Goal: Task Accomplishment & Management: Manage account settings

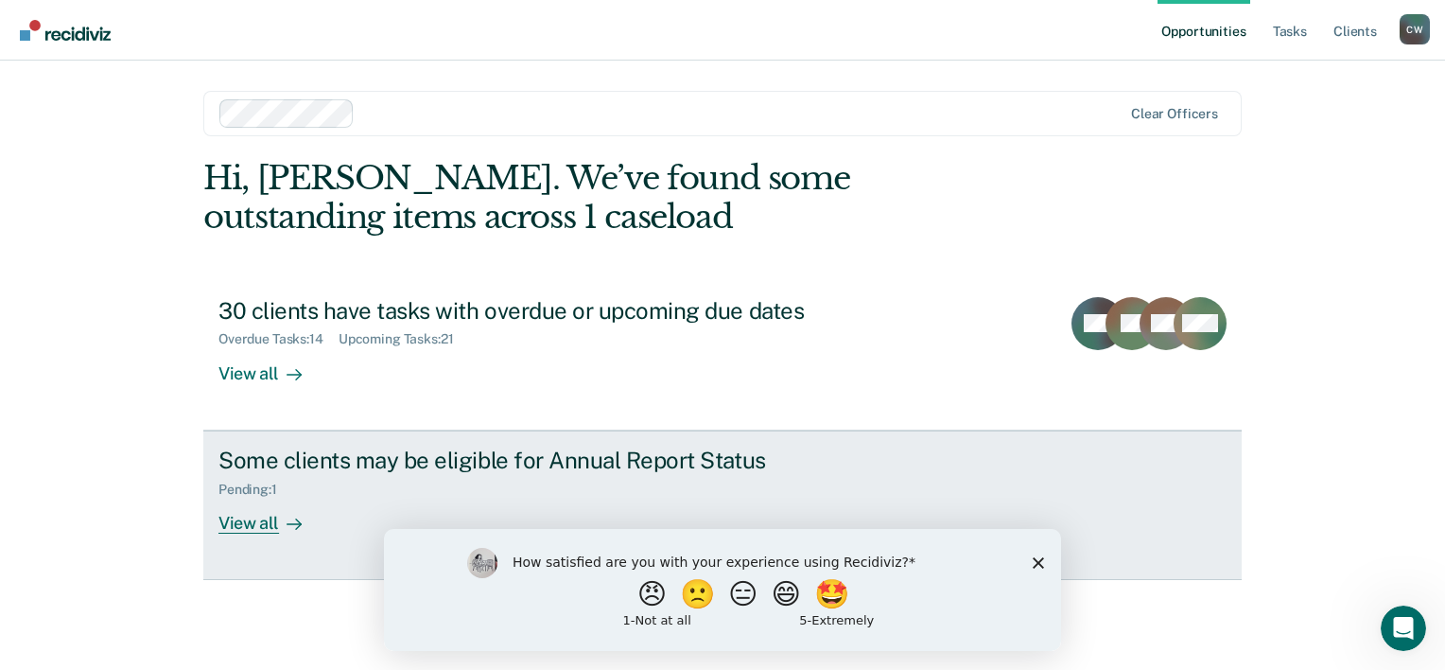
click at [251, 518] on div "View all" at bounding box center [271, 515] width 106 height 37
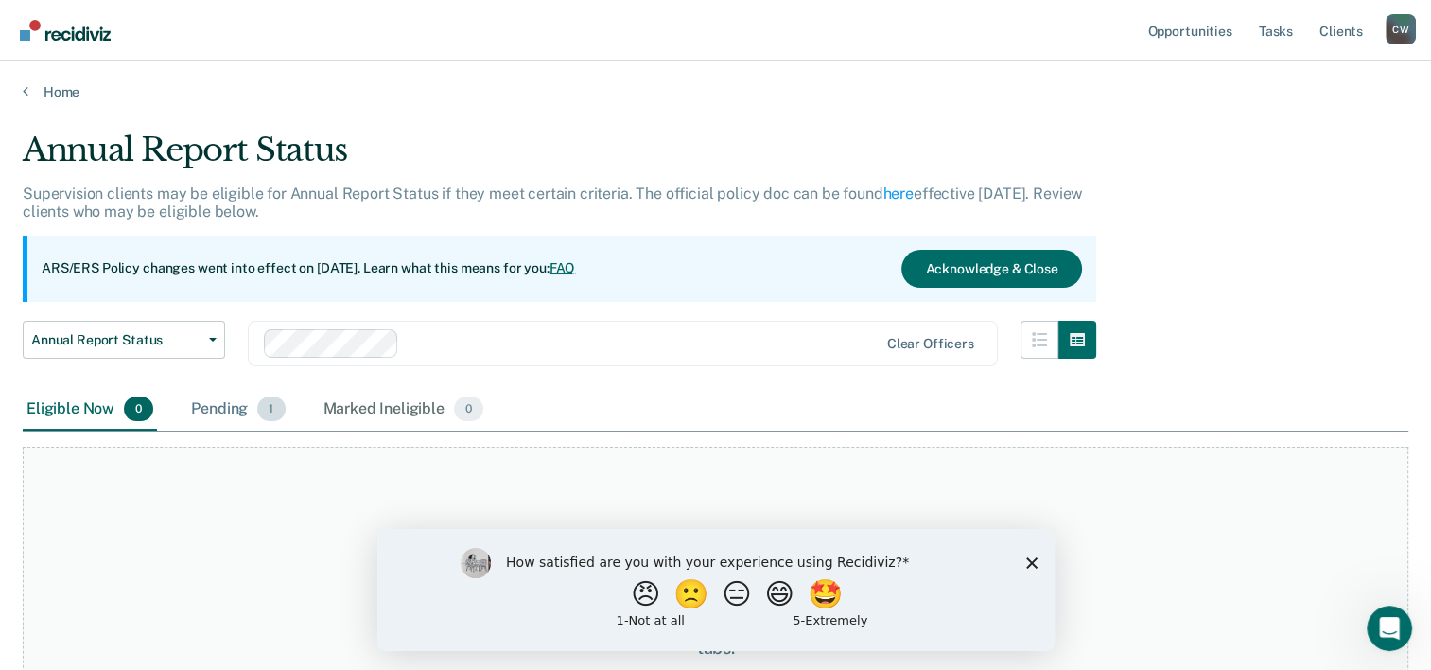
click at [218, 406] on div "Pending 1" at bounding box center [237, 410] width 101 height 42
click at [411, 406] on div "Marked Ineligible 1" at bounding box center [405, 410] width 166 height 42
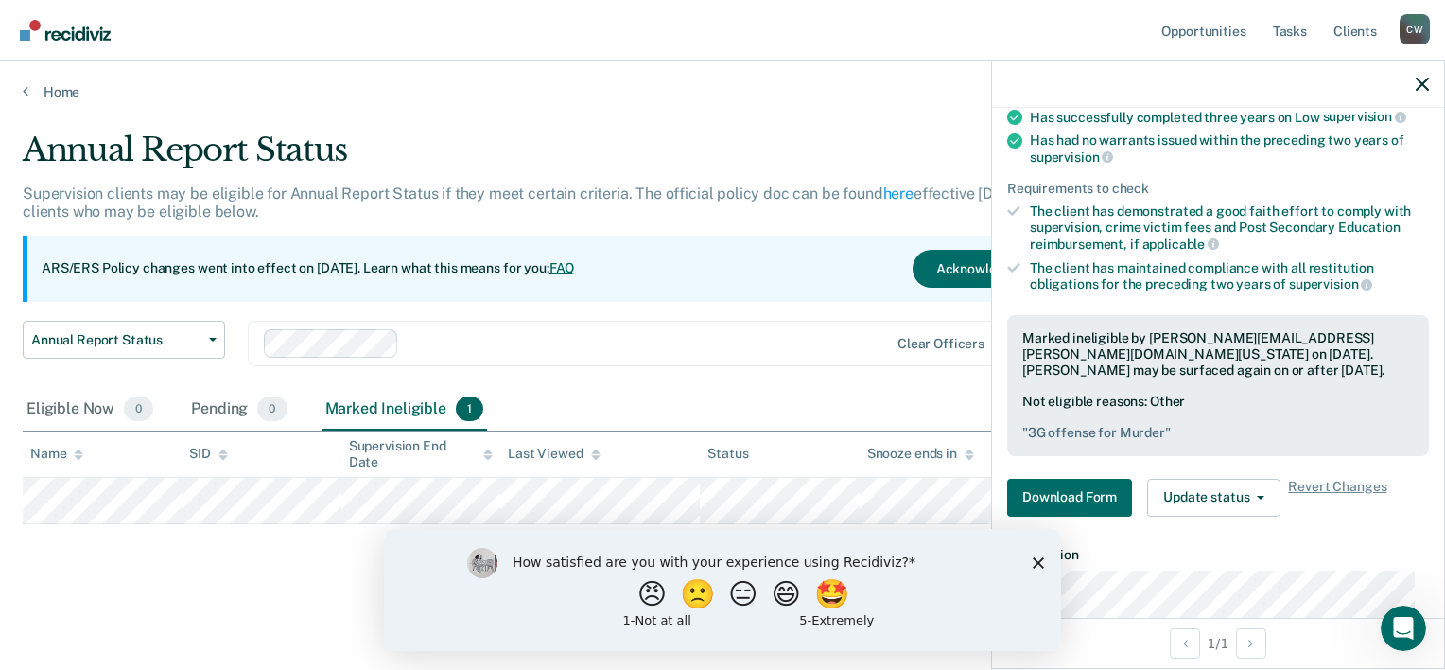
scroll to position [189, 0]
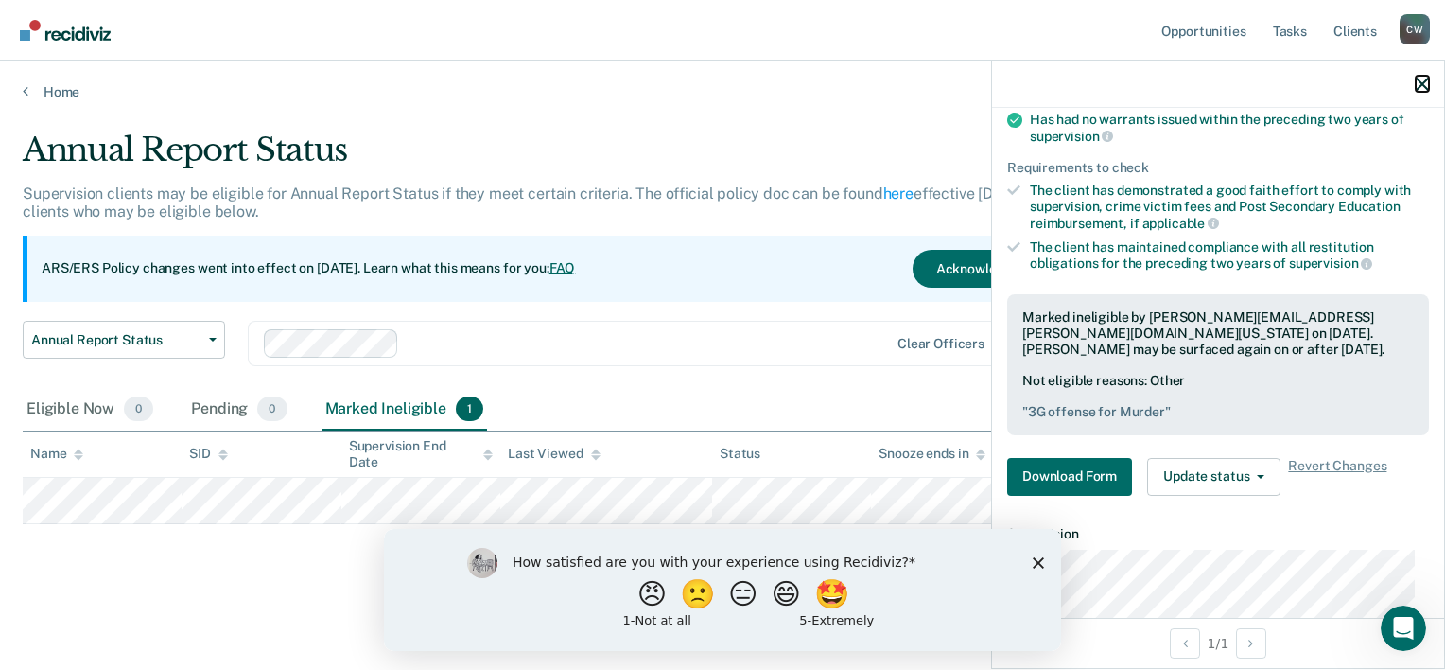
click at [1422, 85] on icon "button" at bounding box center [1422, 84] width 13 height 13
